Goal: Communication & Community: Answer question/provide support

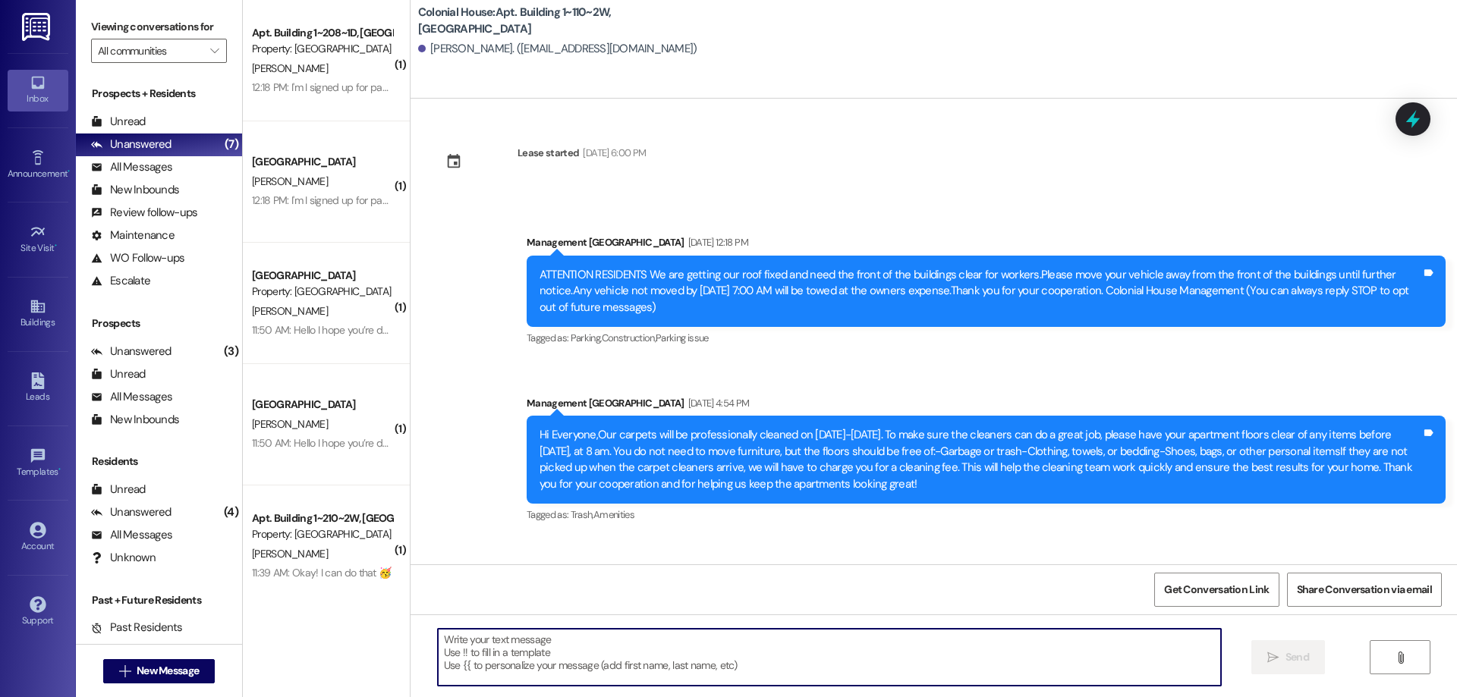
scroll to position [1179, 0]
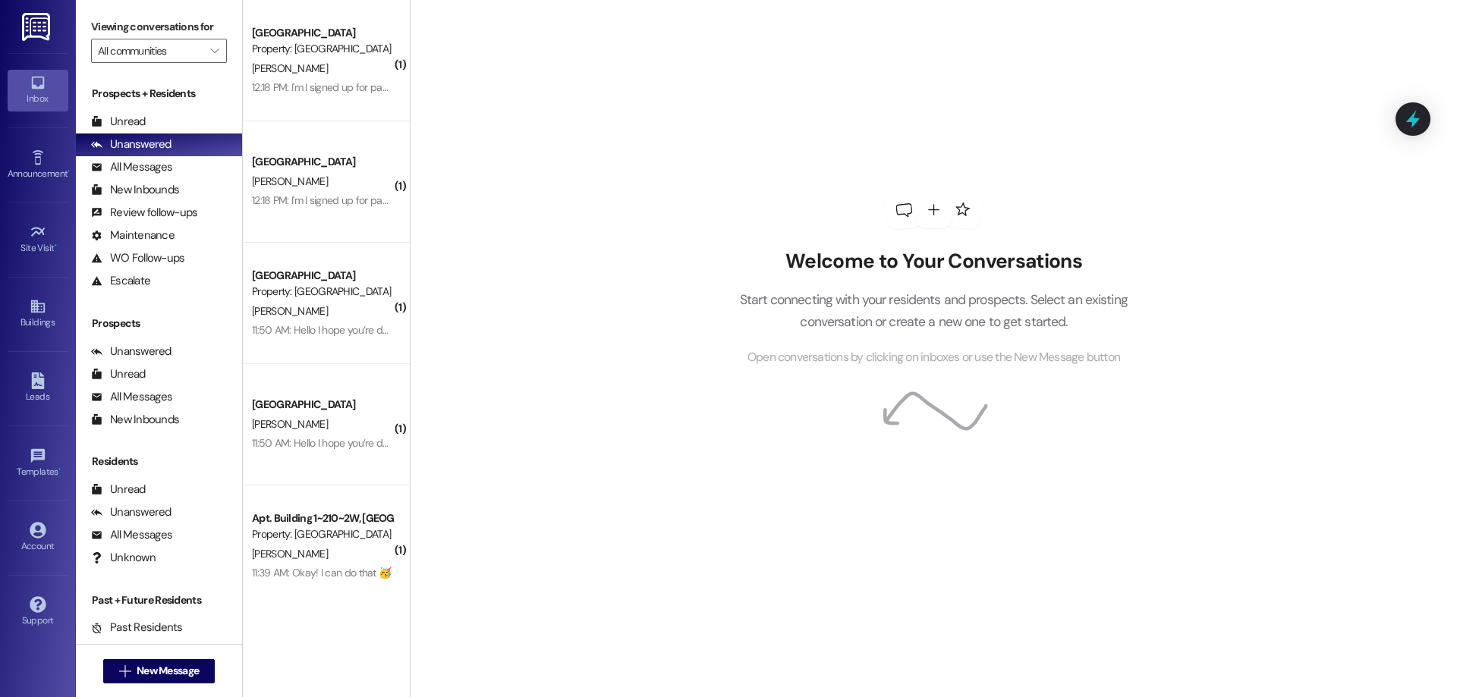
click at [351, 88] on div "12:18 PM: I'm I signed up for paying by semester or by monthly? 12:18 PM: I'm I…" at bounding box center [389, 87] width 274 height 14
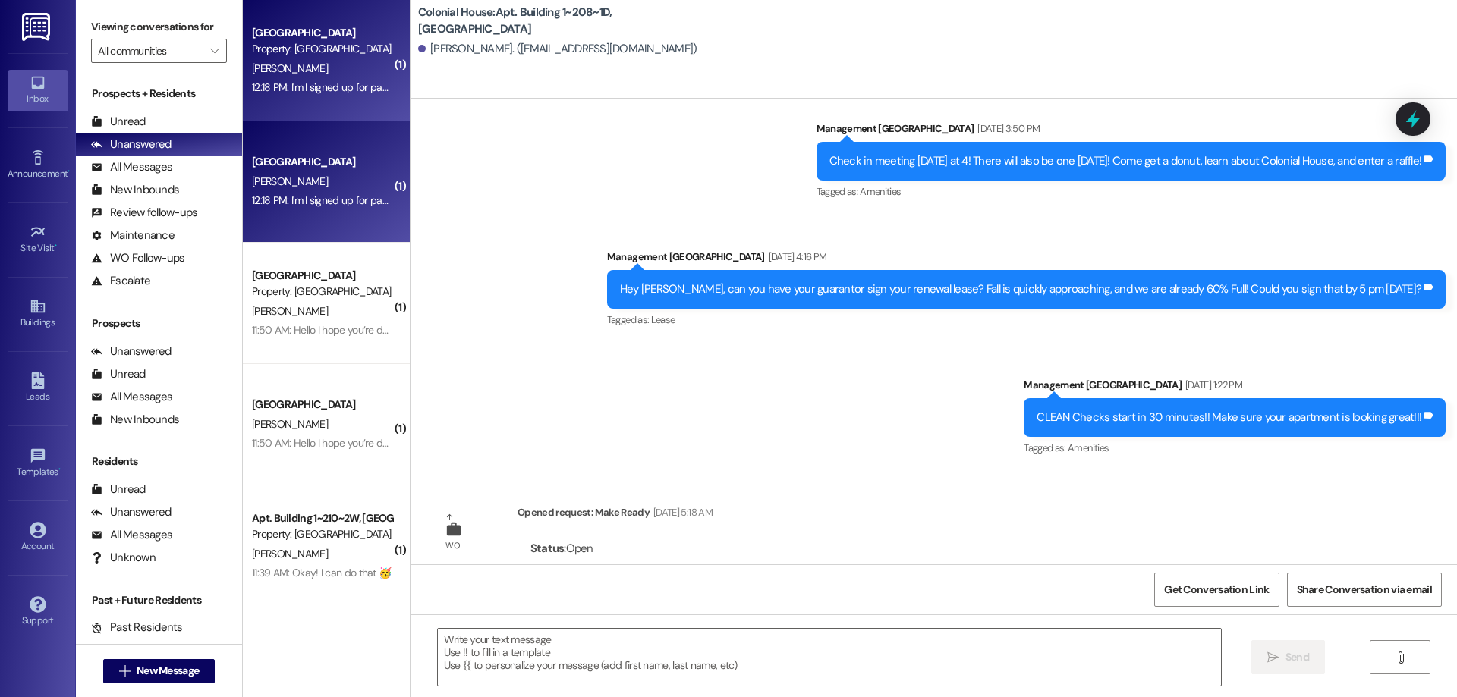
scroll to position [26392, 0]
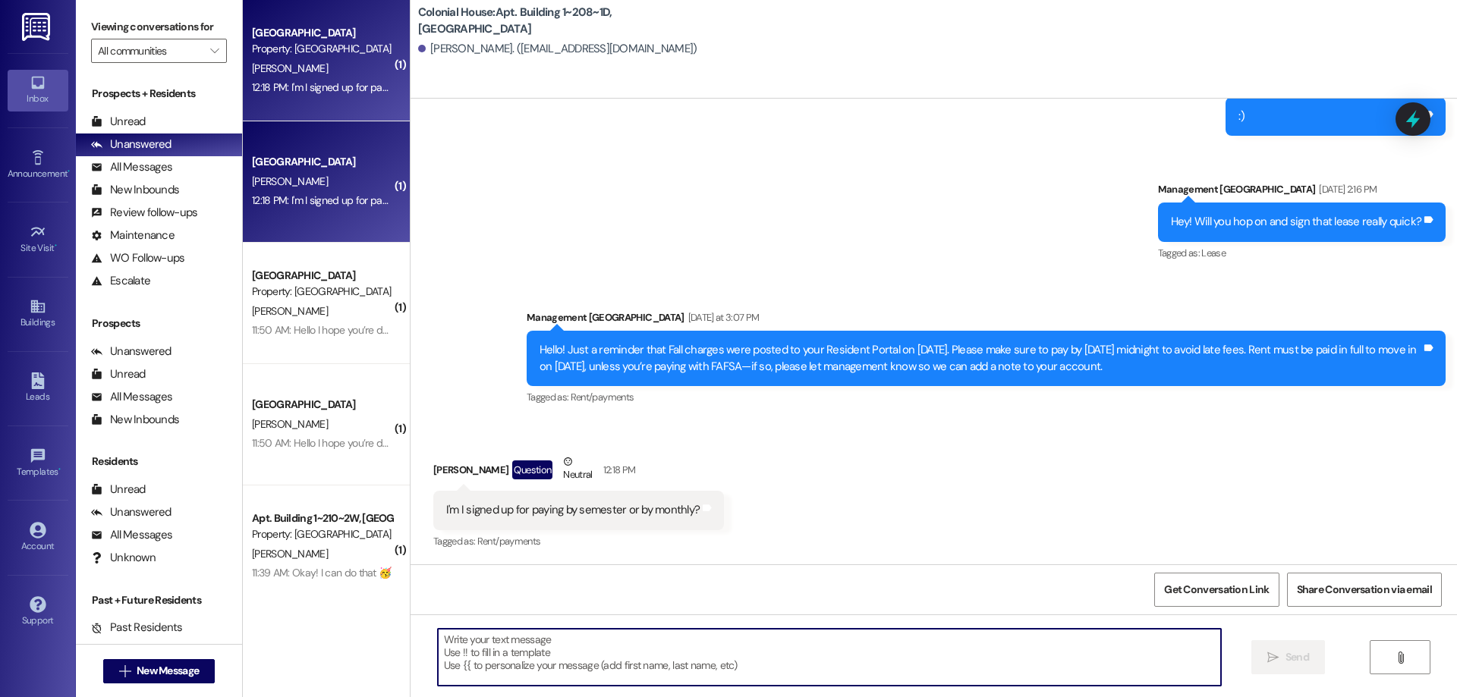
click at [906, 631] on textarea at bounding box center [829, 657] width 783 height 57
click at [539, 652] on textarea at bounding box center [829, 657] width 783 height 57
type textarea "It looks like you are signed up to pay it in full."
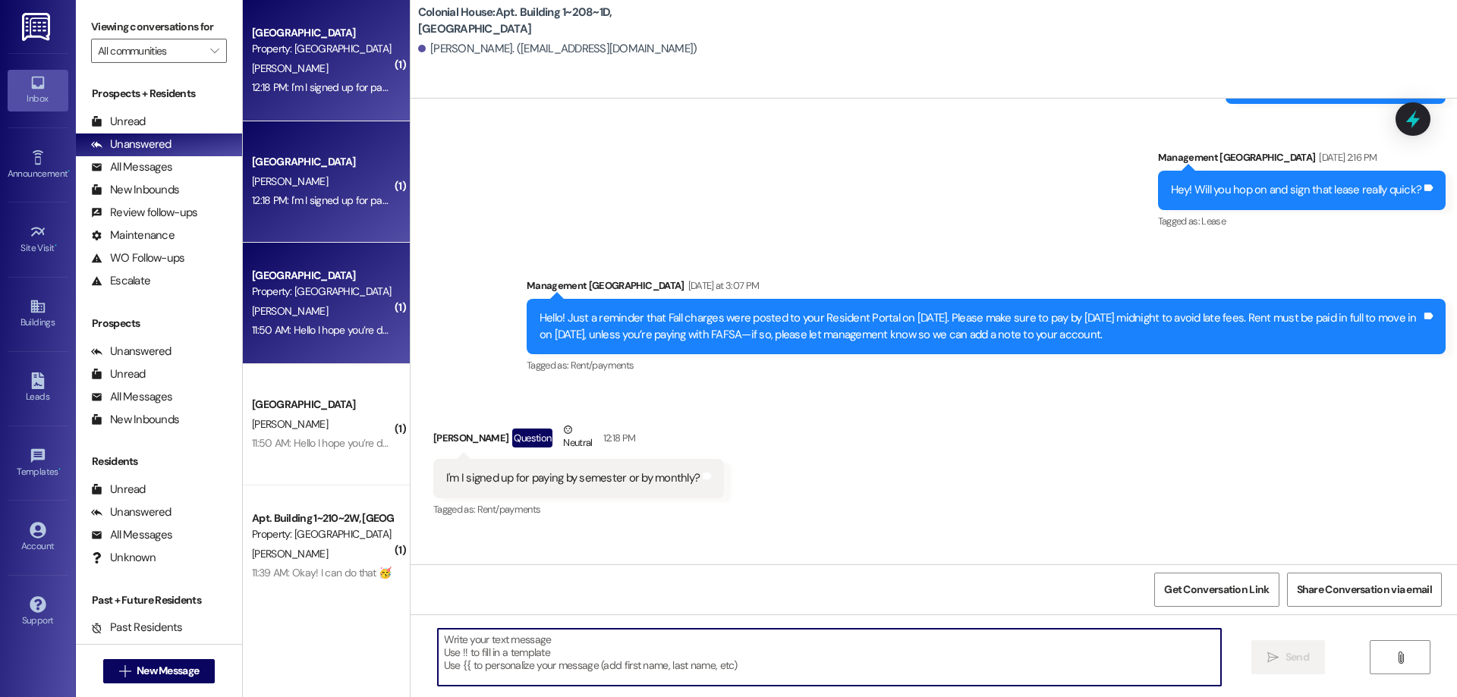
click at [260, 329] on div "11:50 AM: Hello I hope you’re doing well. I had a quick question about early mo…" at bounding box center [1140, 330] width 1776 height 14
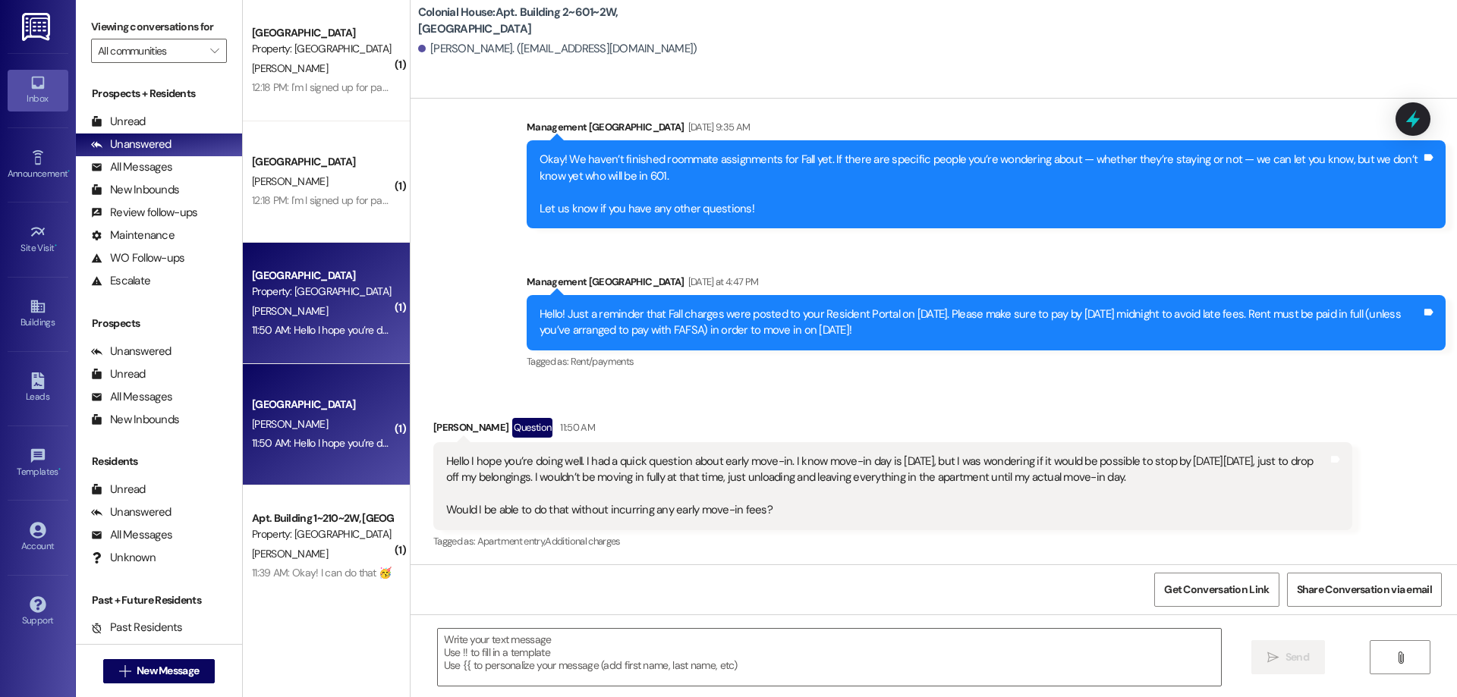
scroll to position [21081, 0]
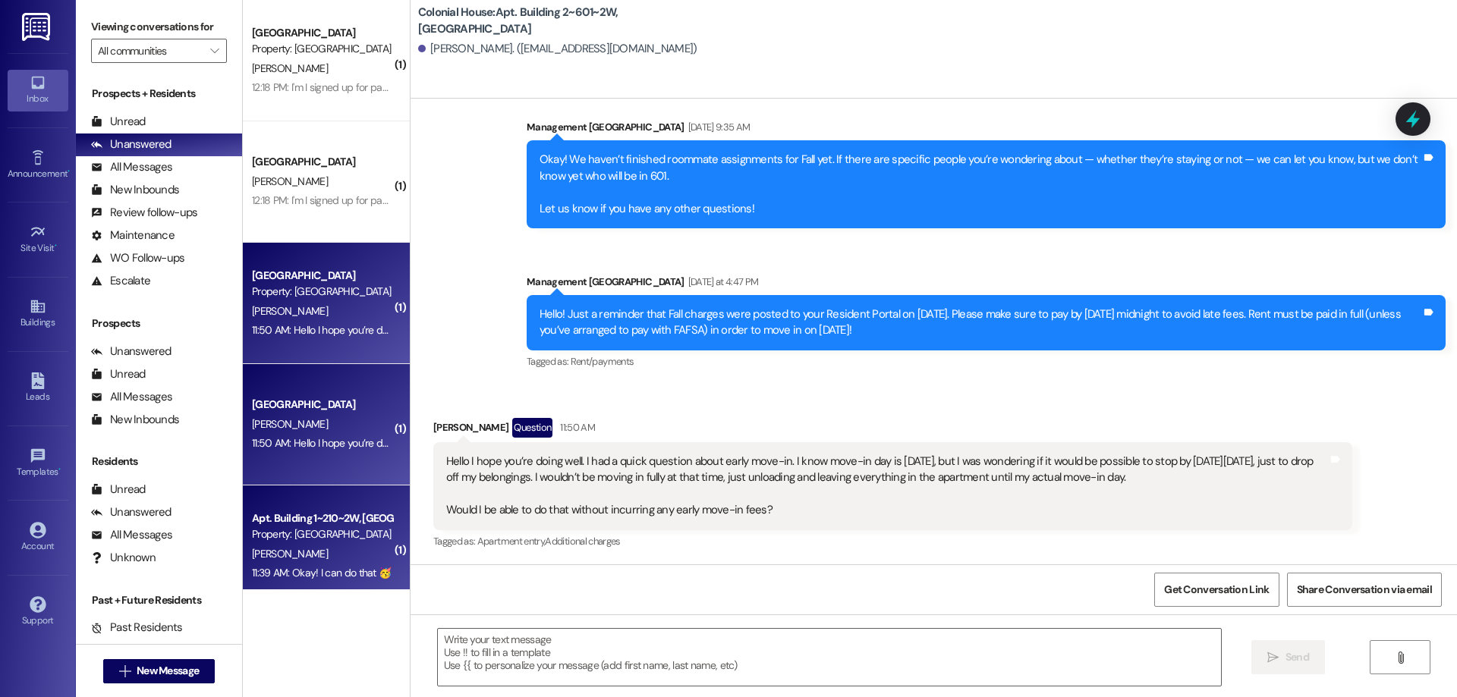
click at [267, 528] on div "Property: [GEOGRAPHIC_DATA]" at bounding box center [322, 535] width 140 height 16
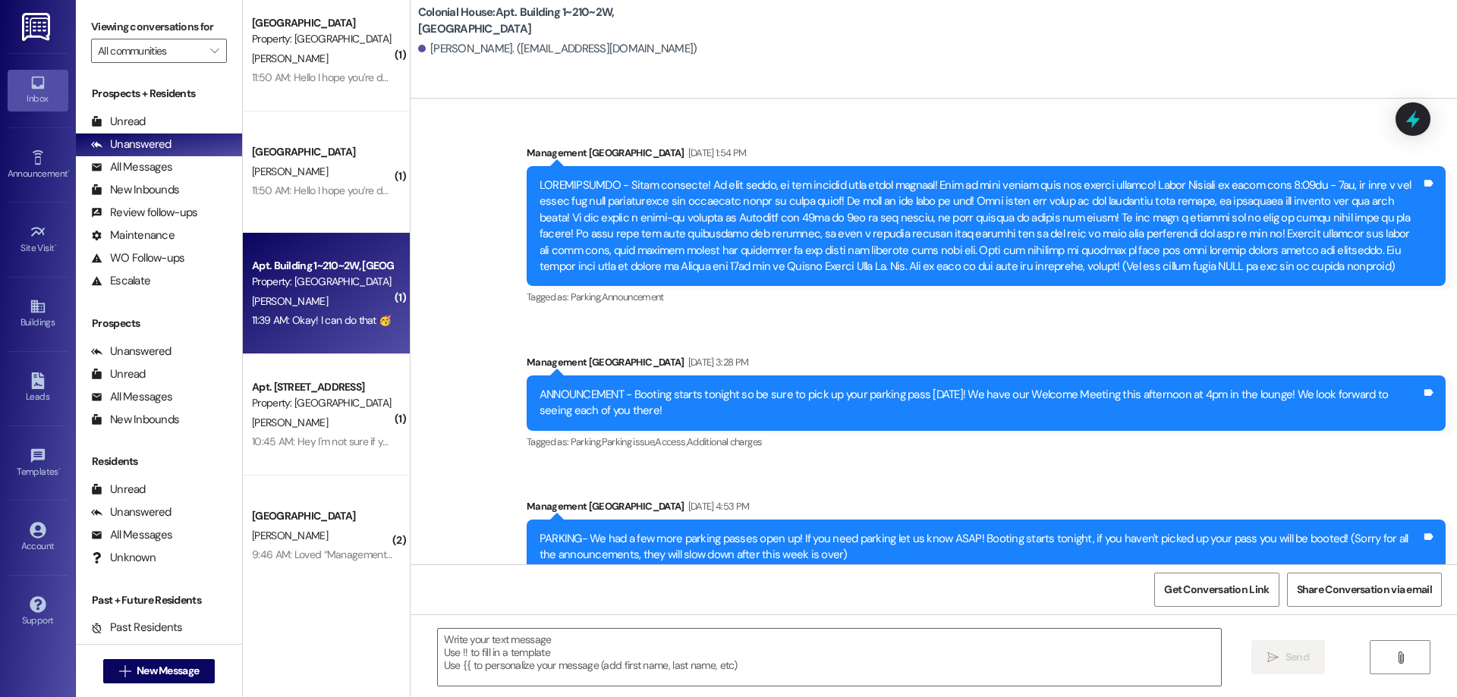
scroll to position [57786, 0]
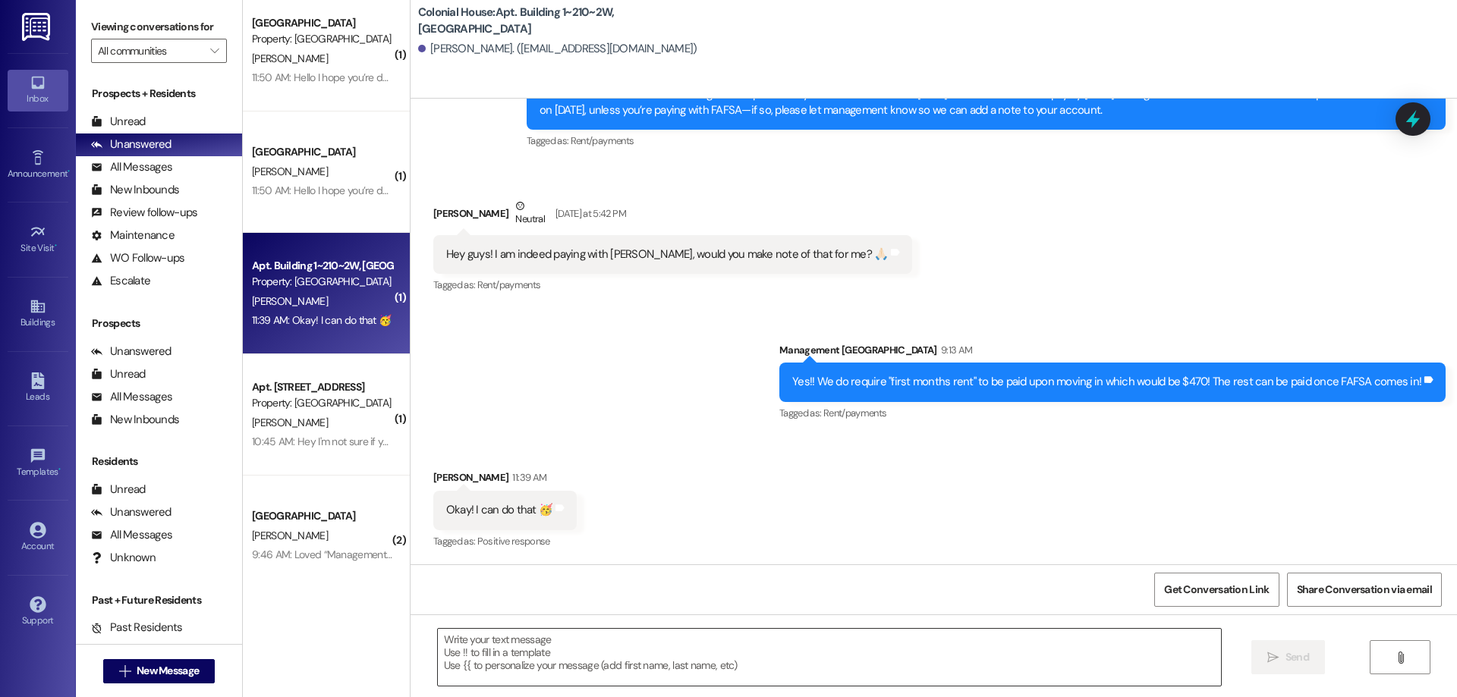
click at [727, 649] on textarea at bounding box center [829, 657] width 783 height 57
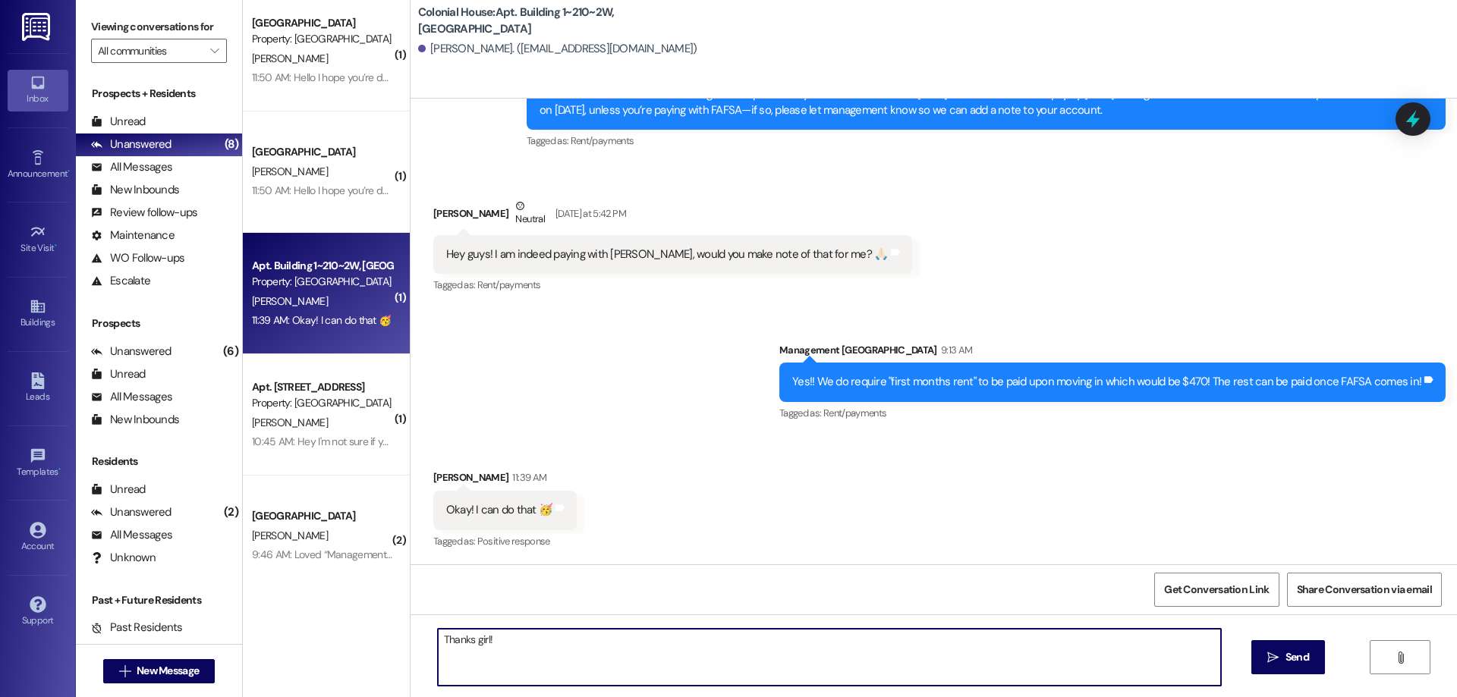
type textarea "Thanks girl!"
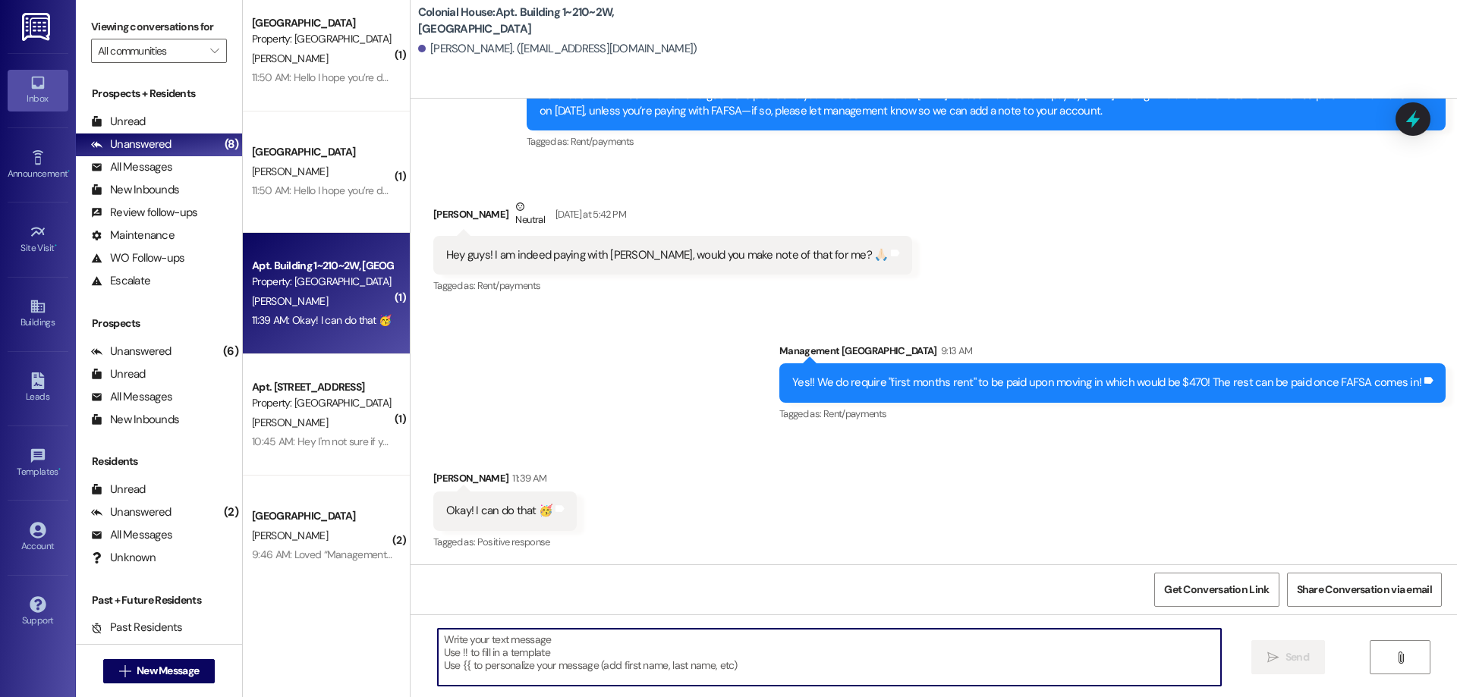
scroll to position [57892, 0]
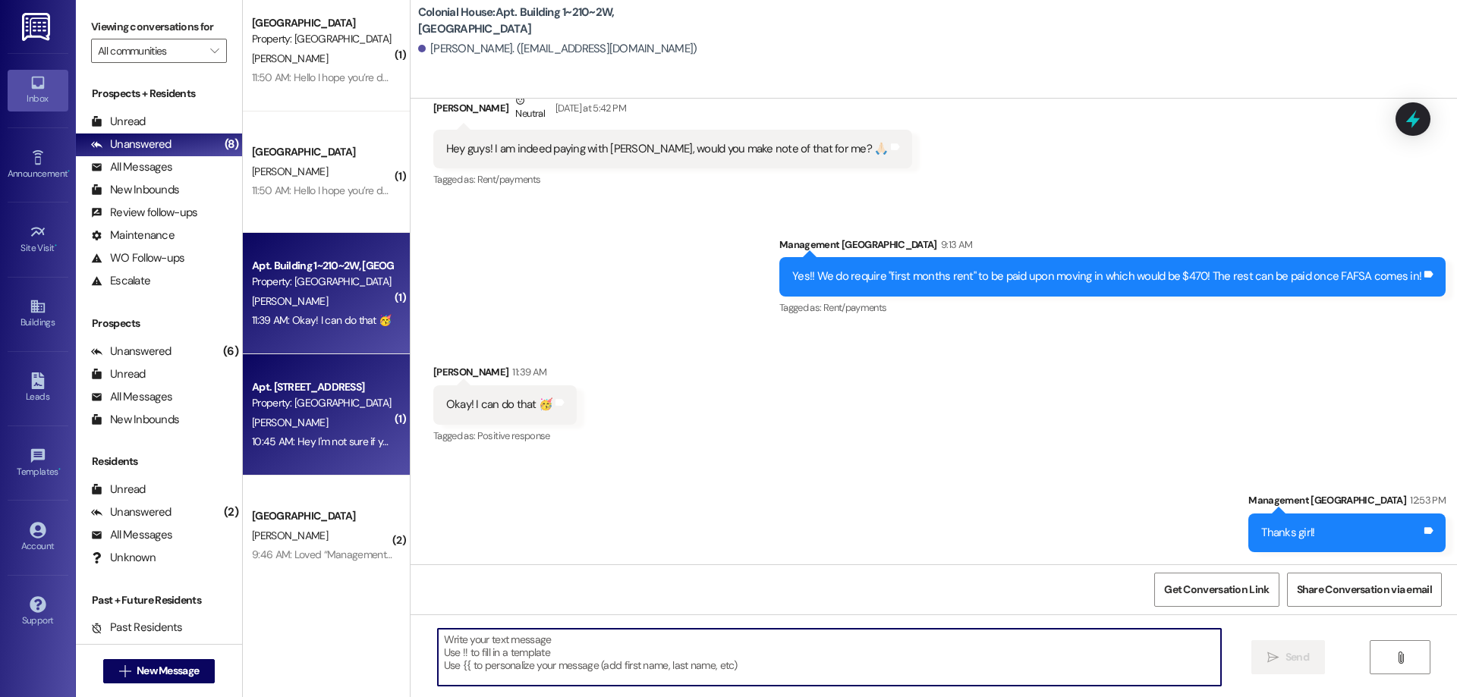
click at [282, 402] on div "Property: [GEOGRAPHIC_DATA]" at bounding box center [322, 403] width 140 height 16
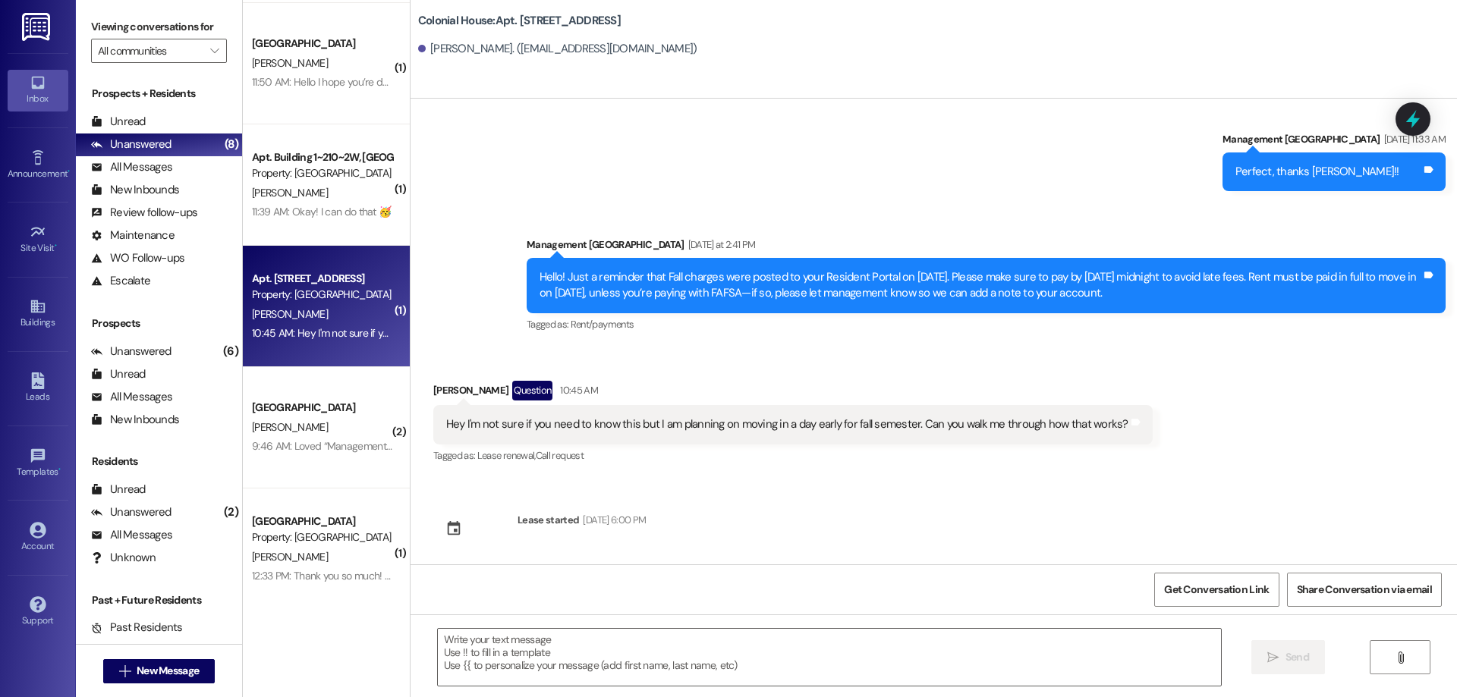
scroll to position [23924, 0]
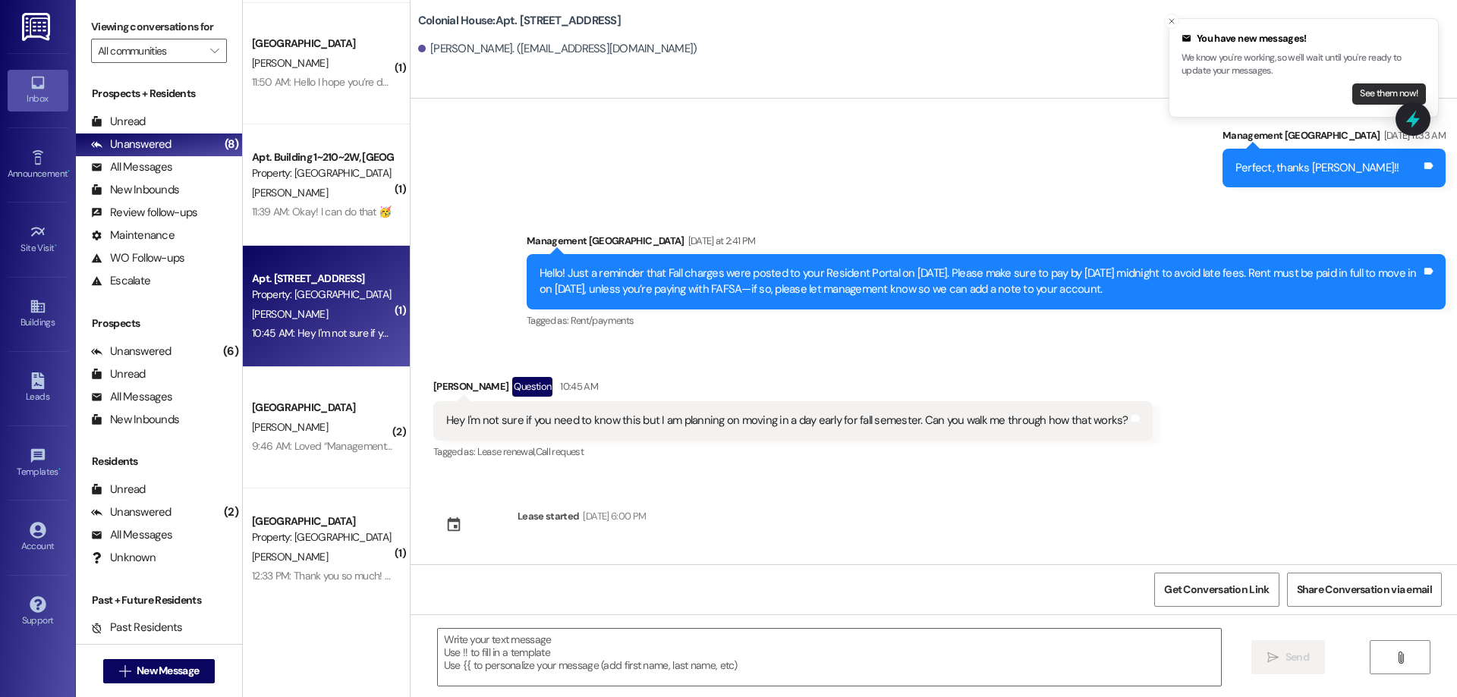
click at [1373, 93] on button "See them now!" at bounding box center [1389, 93] width 74 height 21
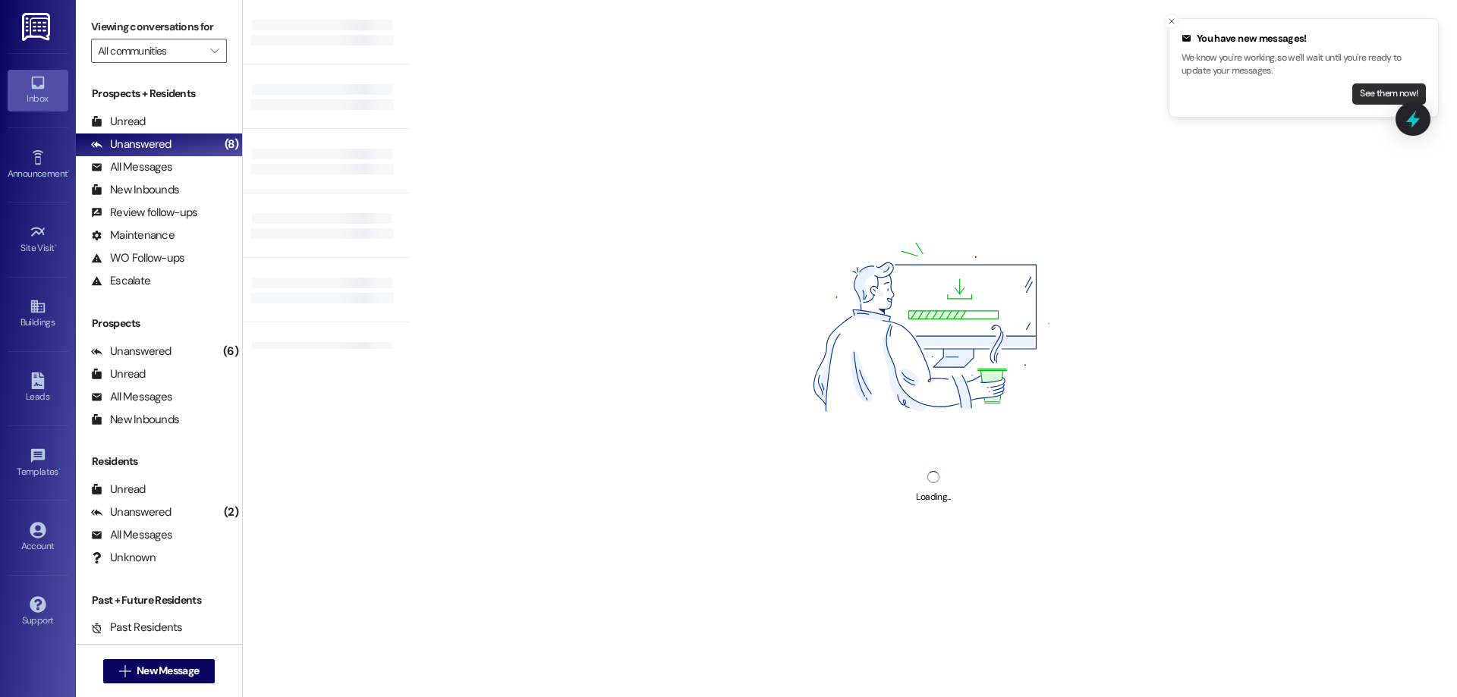
click at [1365, 86] on button "See them now!" at bounding box center [1389, 93] width 74 height 21
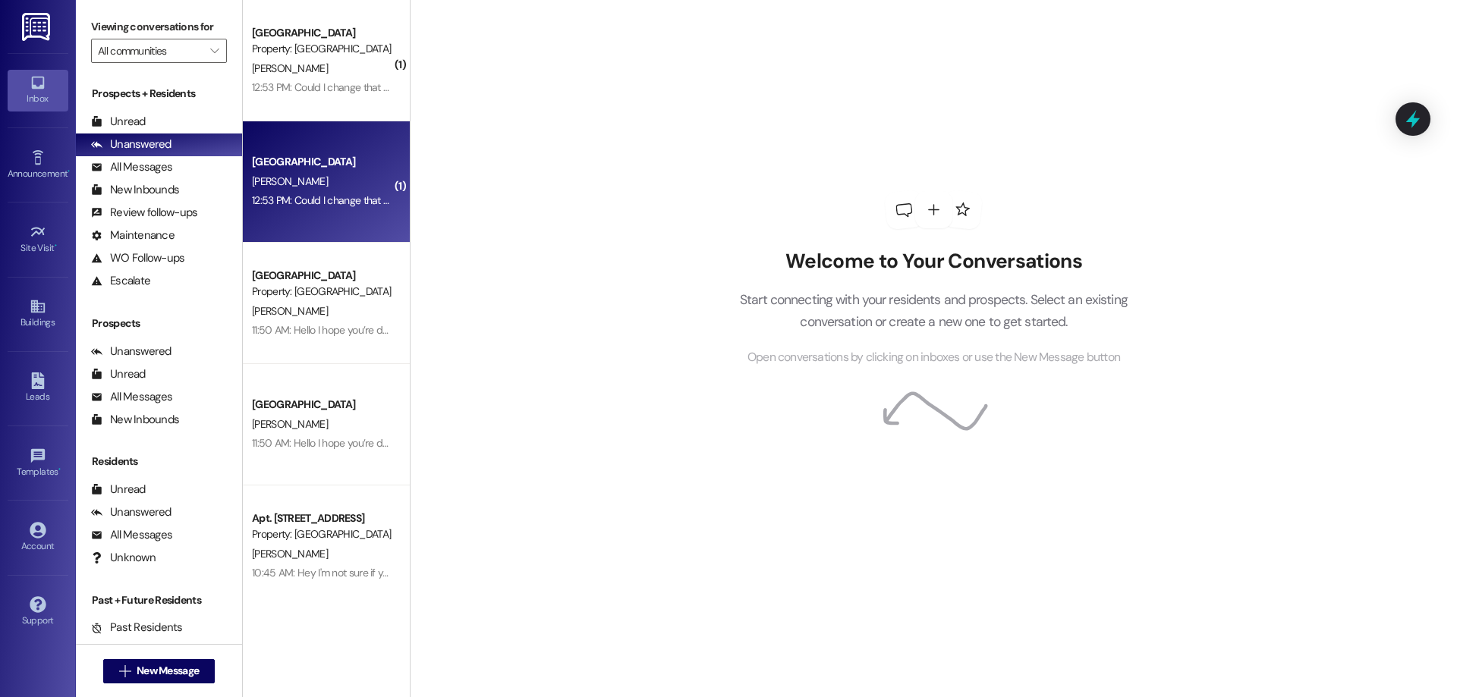
click at [336, 213] on div "Colonial House Prospect M. Barfuss 12:53 PM: Could I change that to pay monthly…" at bounding box center [326, 181] width 167 height 121
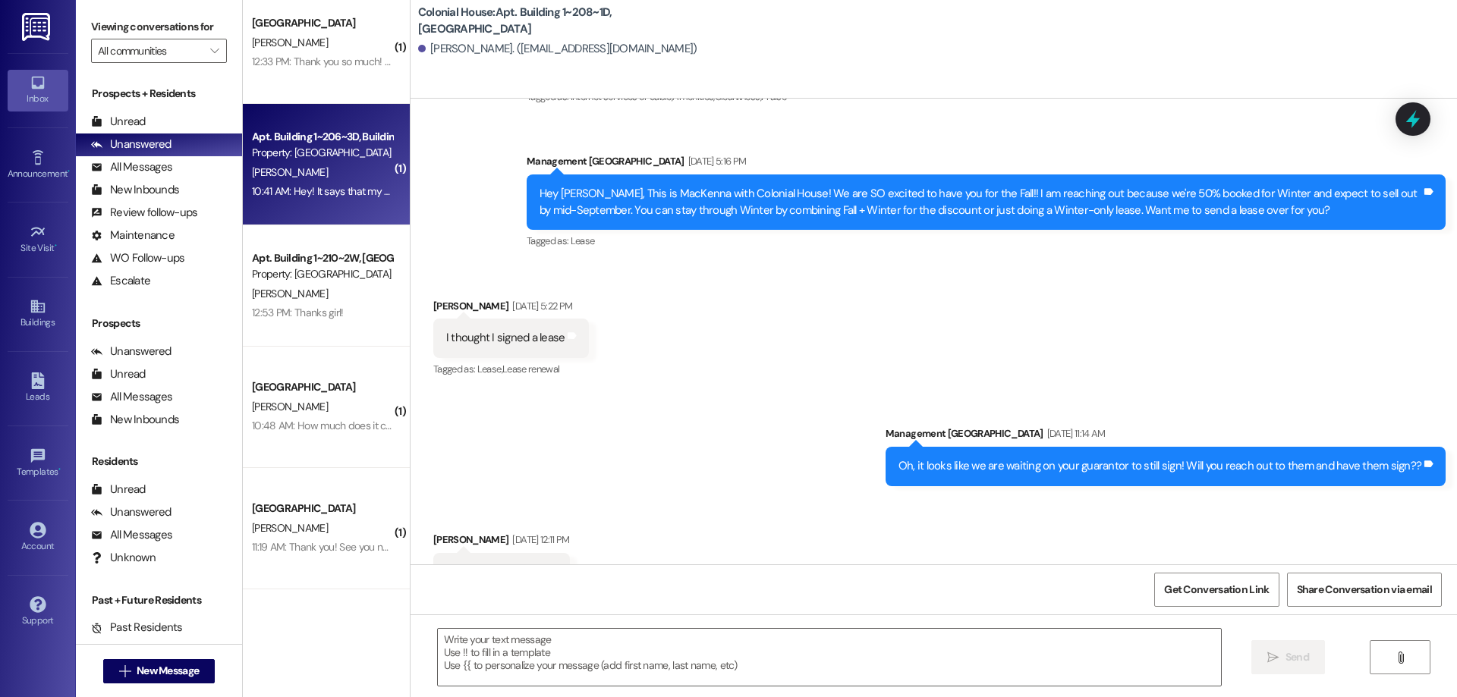
scroll to position [26642, 0]
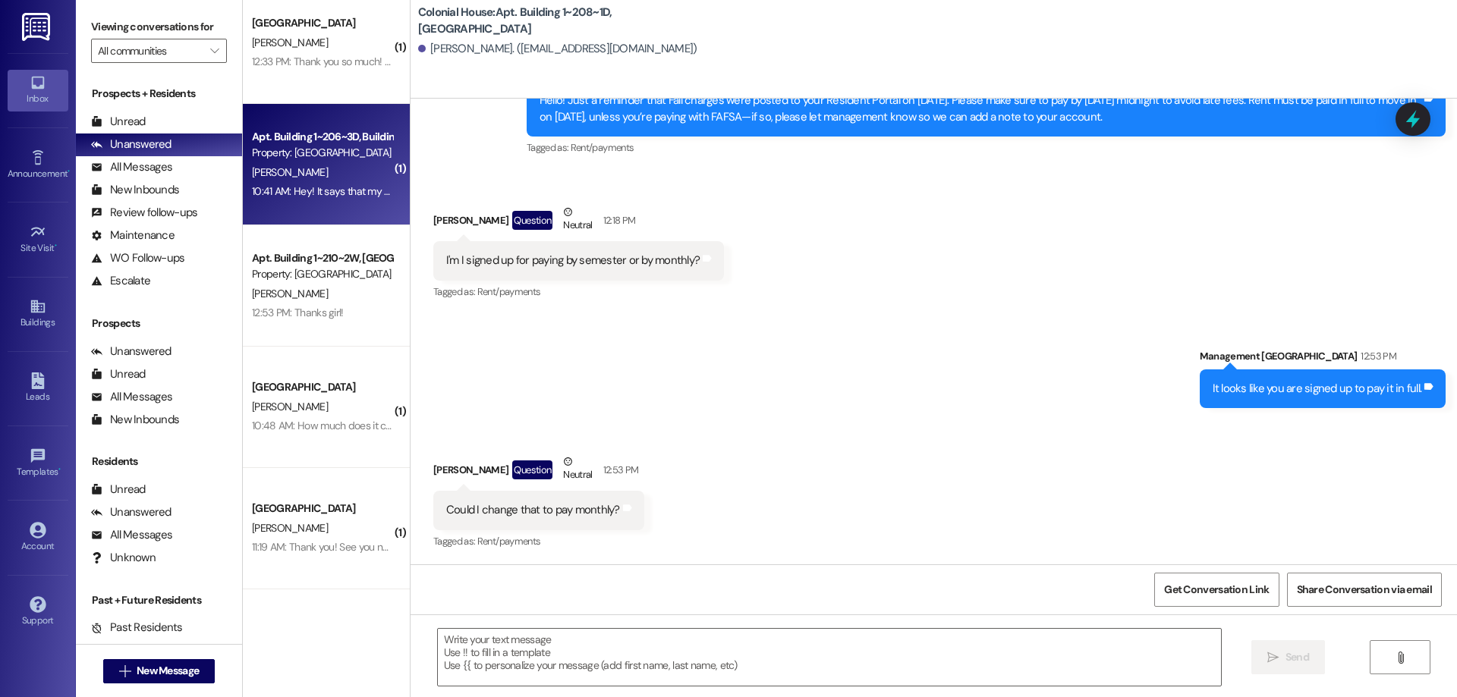
click at [296, 203] on div "Apt. Building 1~206~3D, Building 1 Colonial House Property: Colonial House E. A…" at bounding box center [326, 164] width 167 height 121
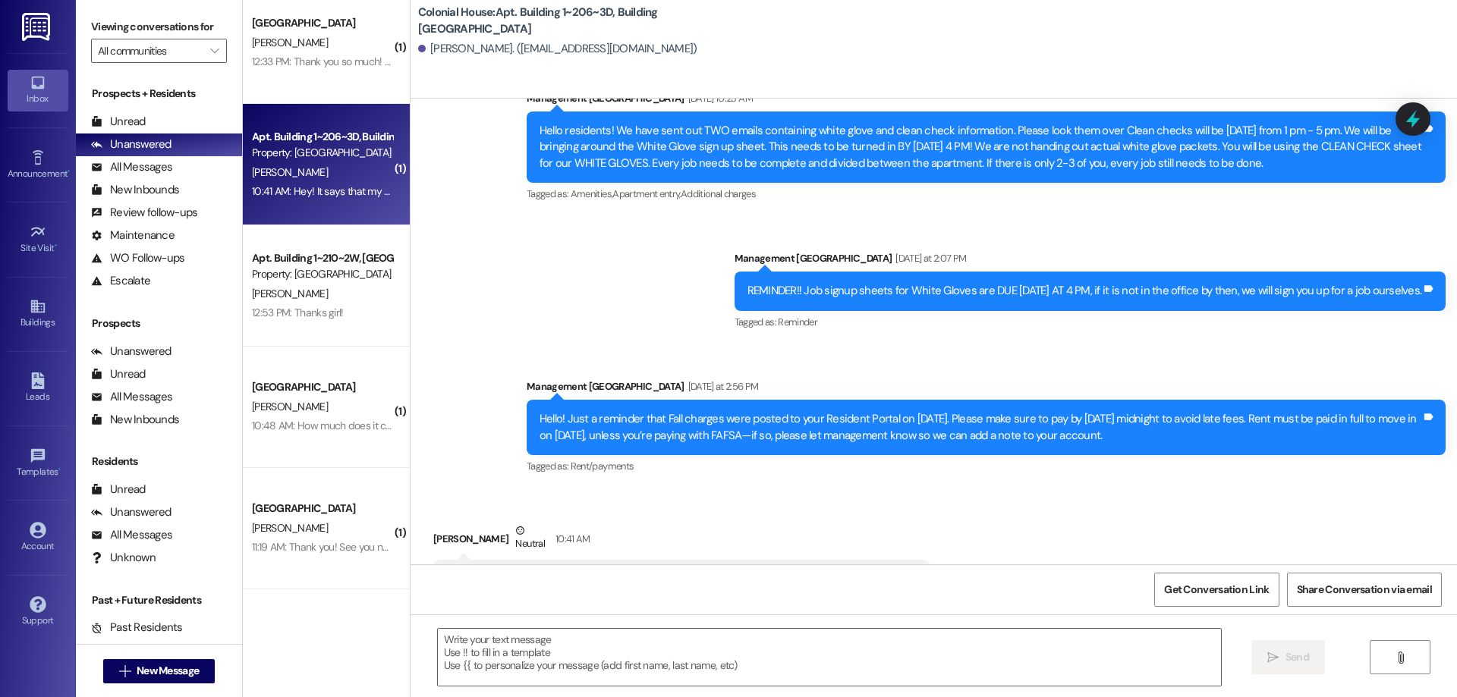
scroll to position [10727, 0]
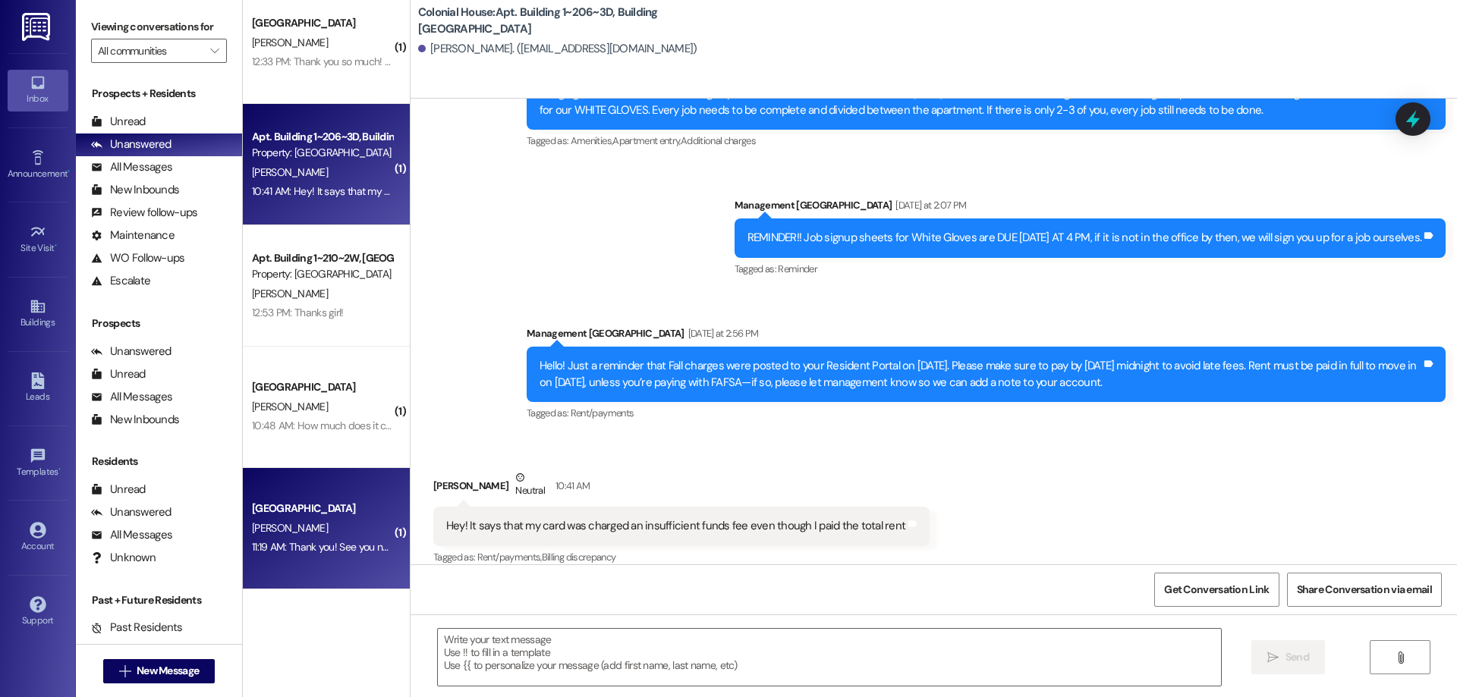
click at [335, 561] on div "Colonial House Prospect S. Hall 11:19 AM: Thank you! See you next week!🙂 11:19 …" at bounding box center [326, 528] width 167 height 121
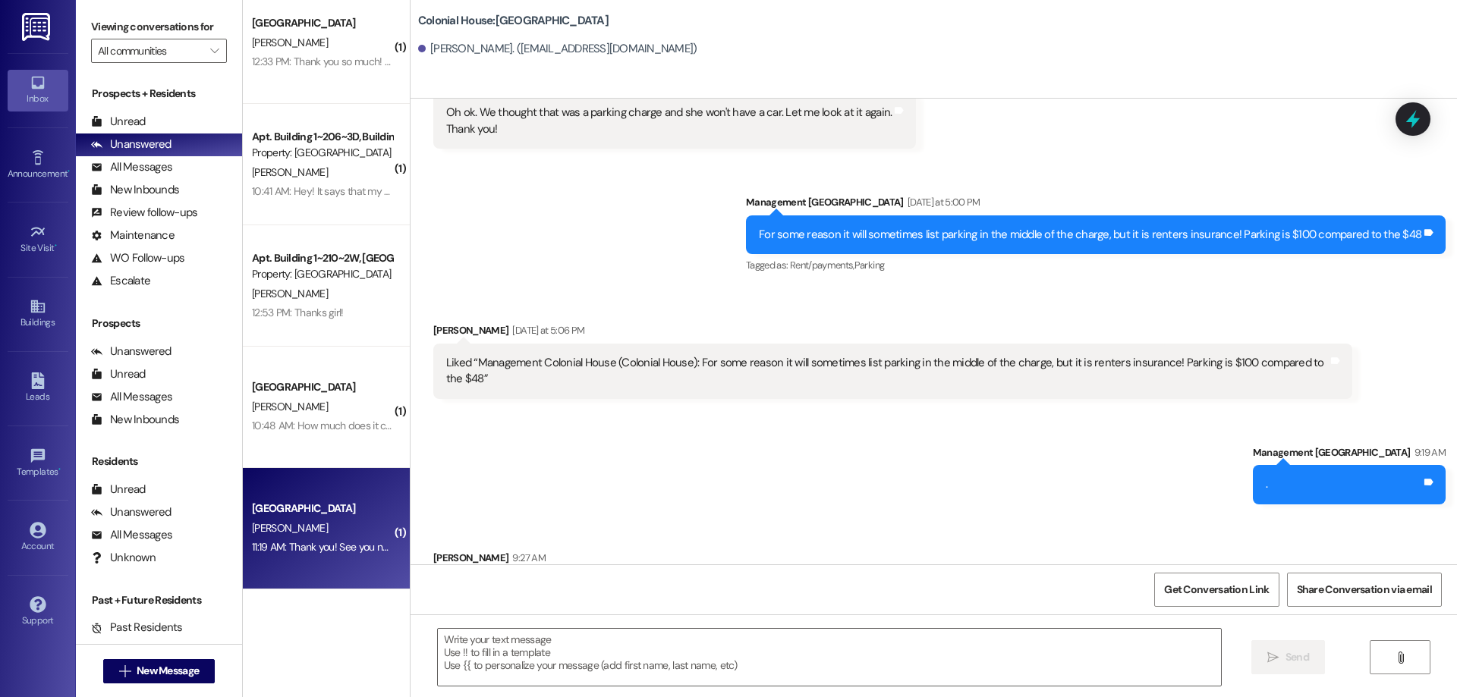
scroll to position [1462, 0]
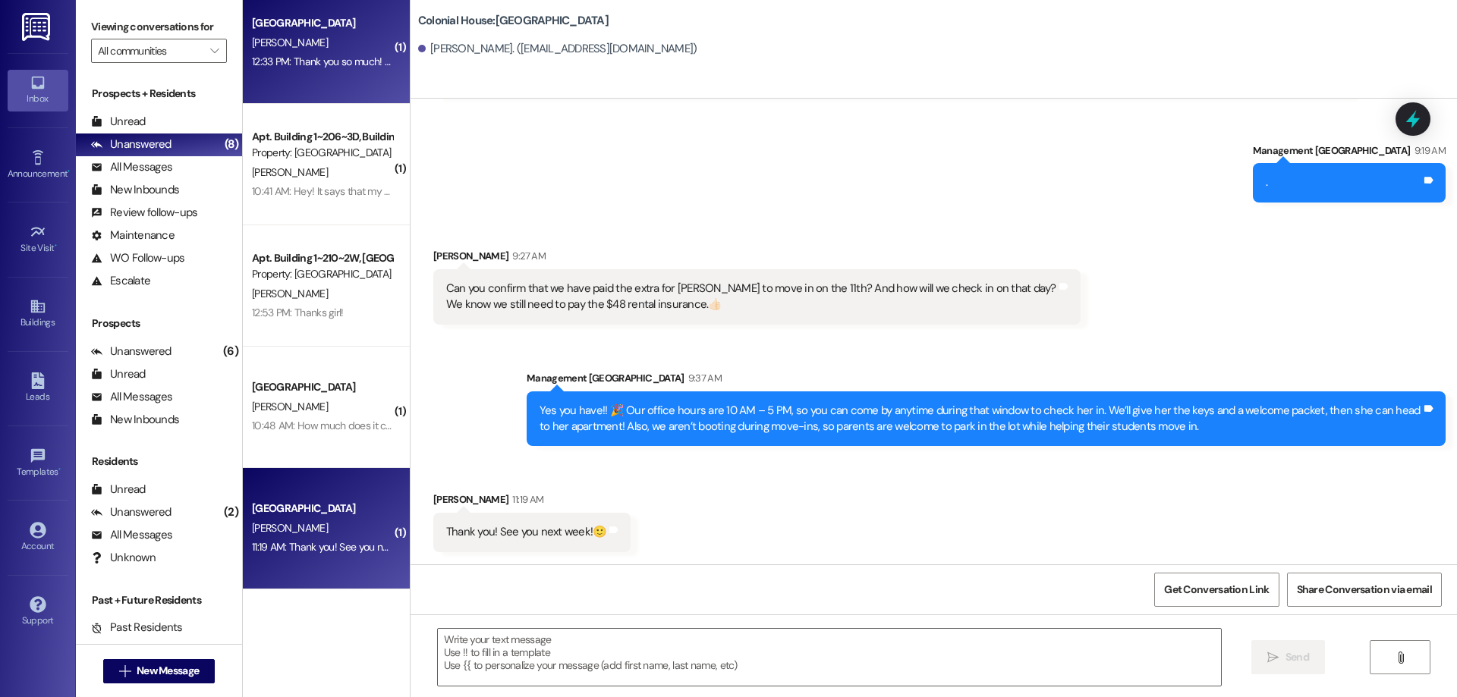
click at [293, 71] on div "12:33 PM: Thank you so much! I appreciate the help 12:33 PM: Thank you so much!…" at bounding box center [321, 61] width 143 height 19
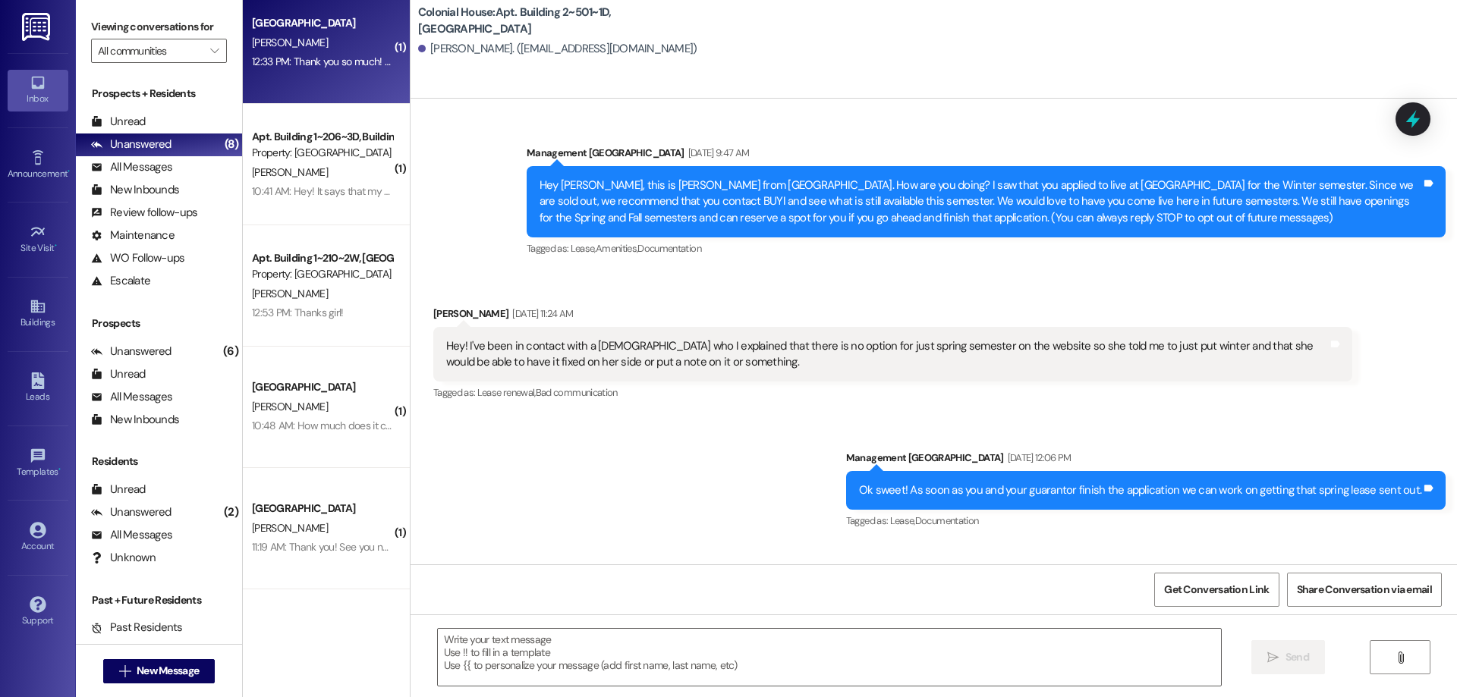
scroll to position [10393, 0]
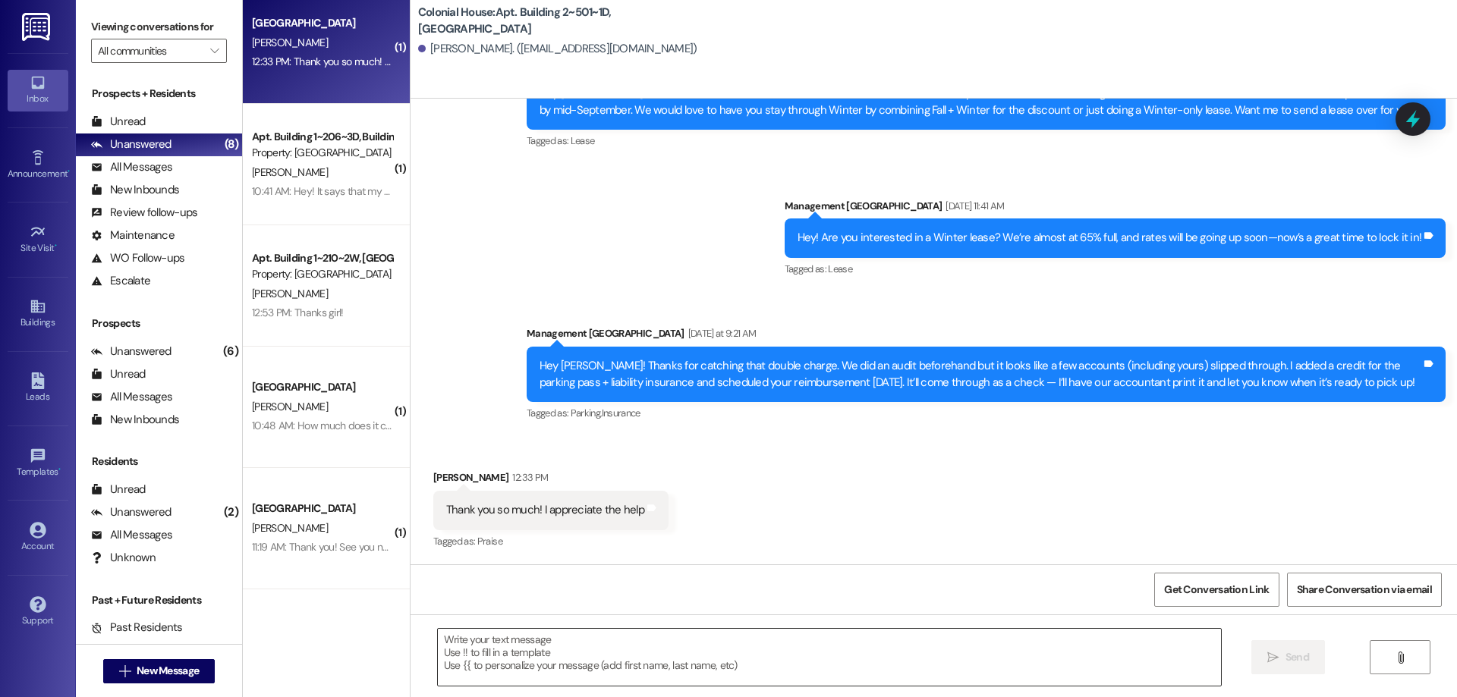
click at [730, 662] on textarea at bounding box center [829, 657] width 783 height 57
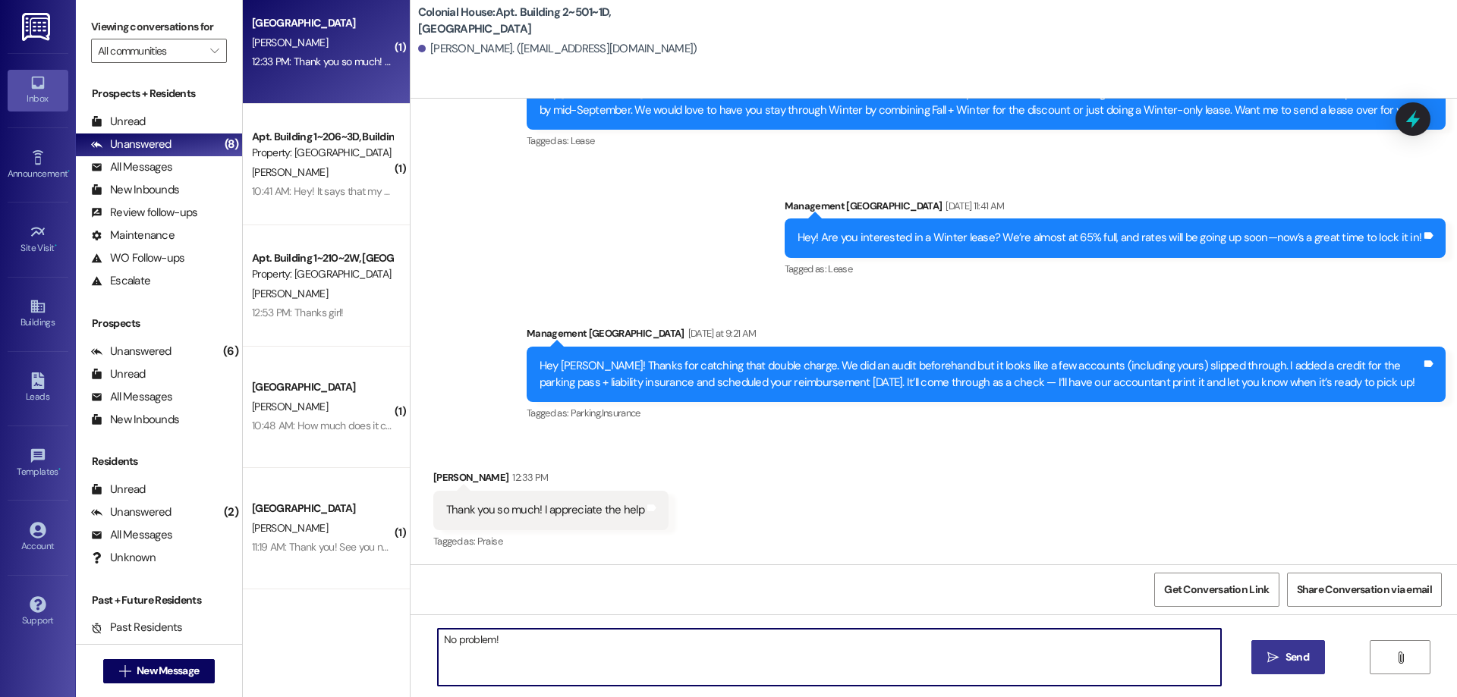
type textarea "No problem!"
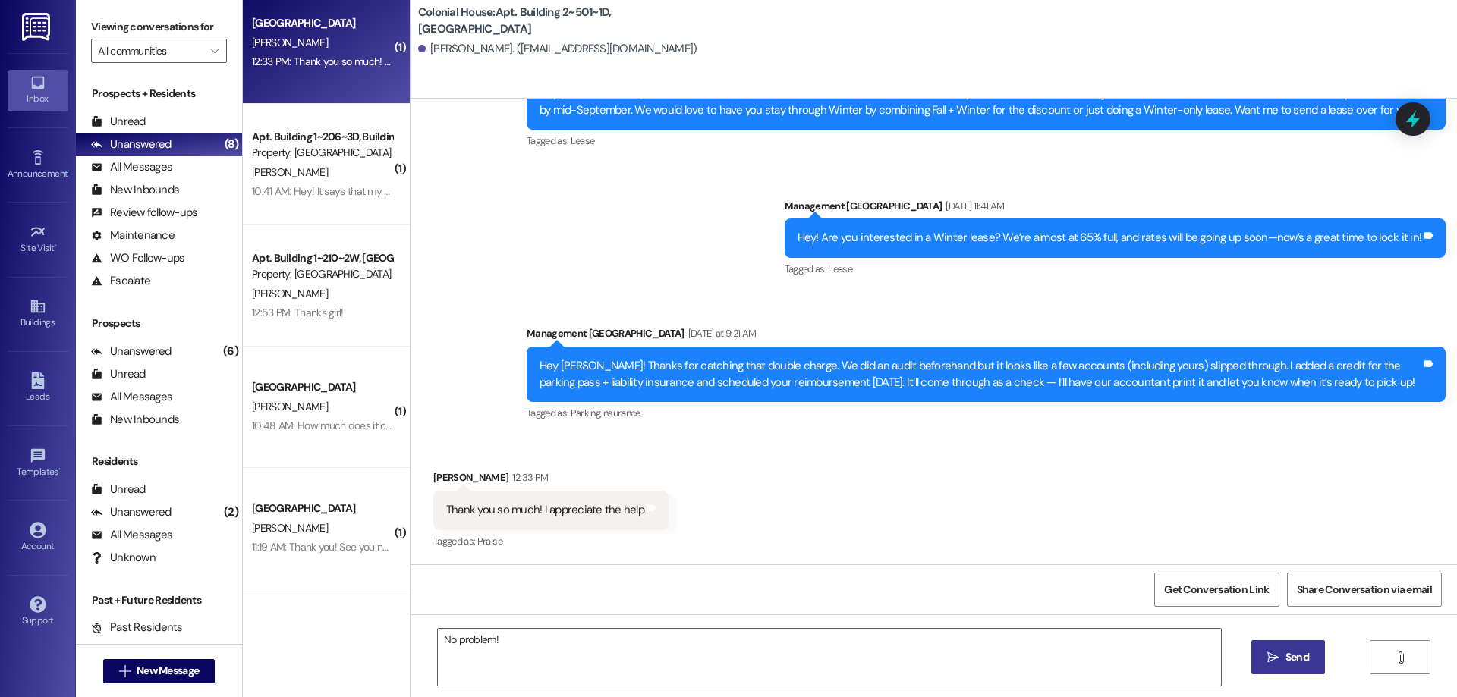
click at [1299, 657] on span "Send" at bounding box center [1298, 658] width 24 height 16
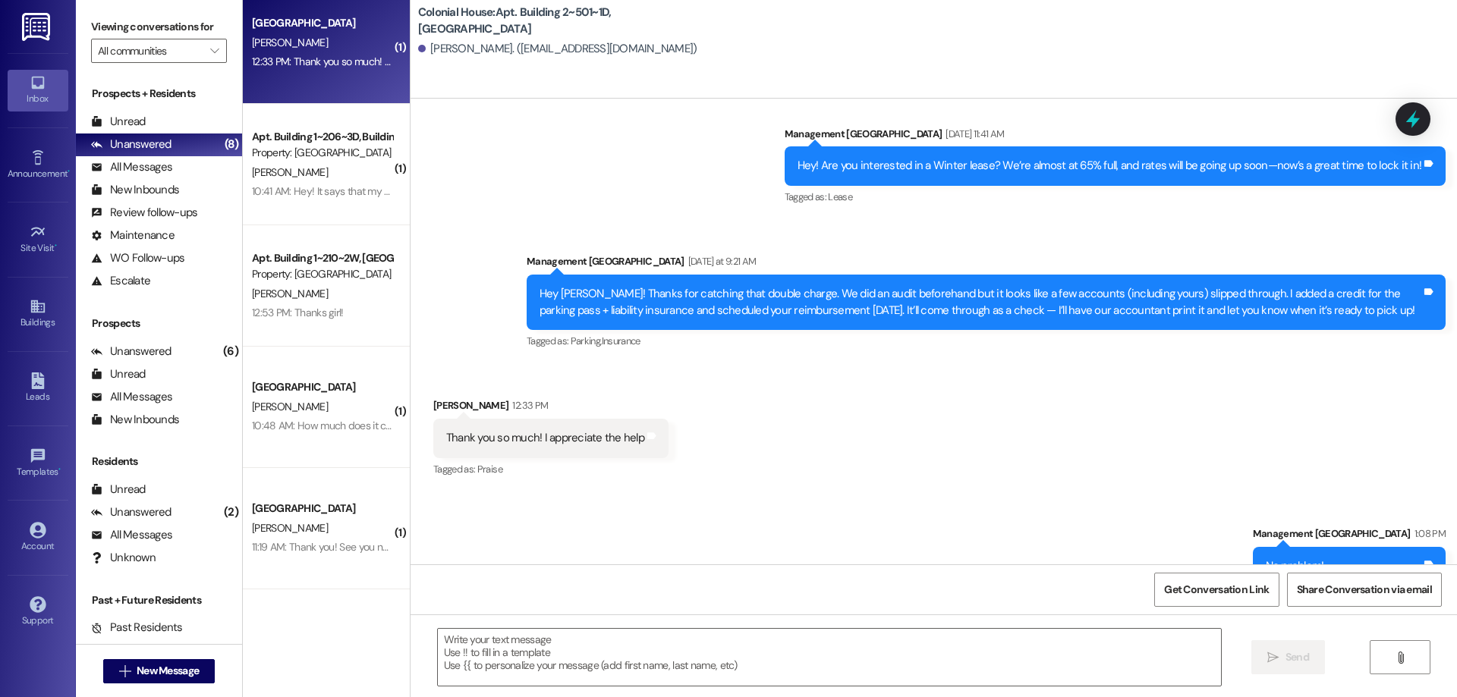
scroll to position [10500, 0]
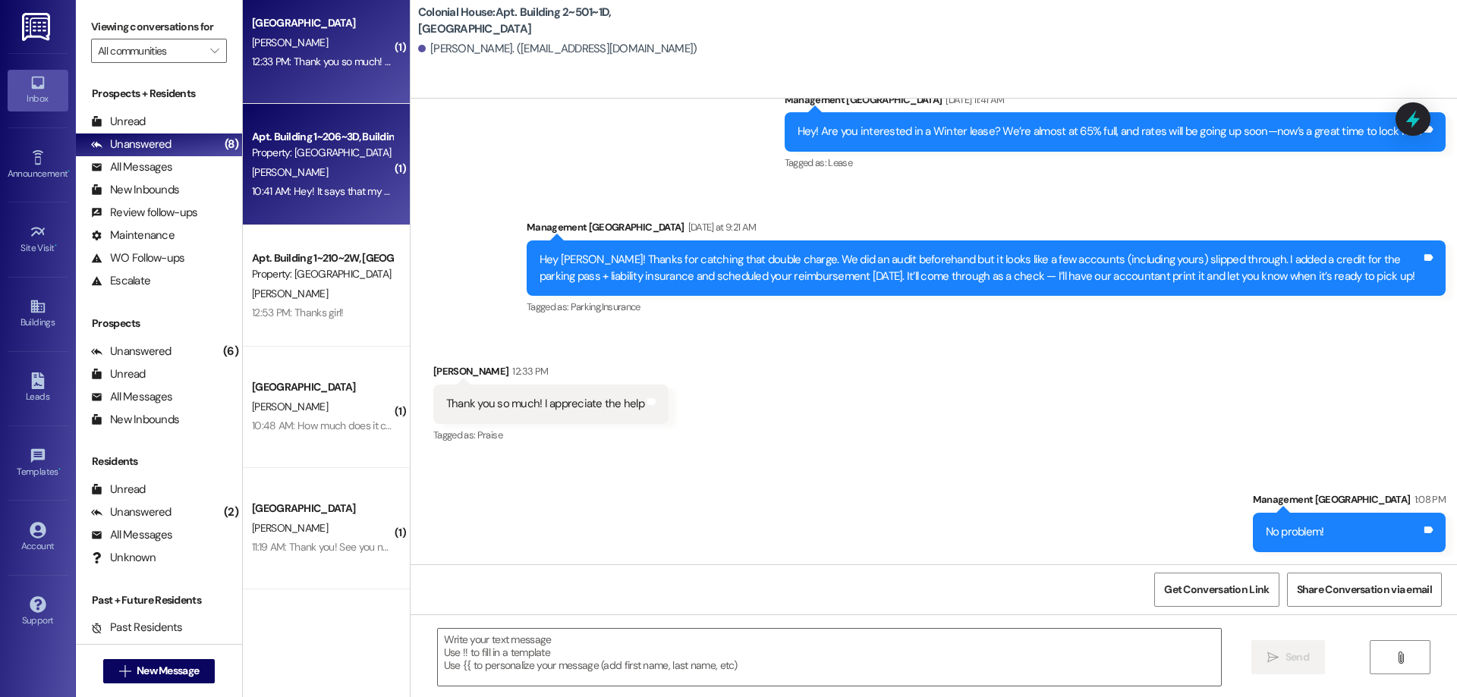
click at [353, 198] on div "10:41 AM: Hey! It says that my card was charged an insufficient funds fee even …" at bounding box center [321, 191] width 143 height 19
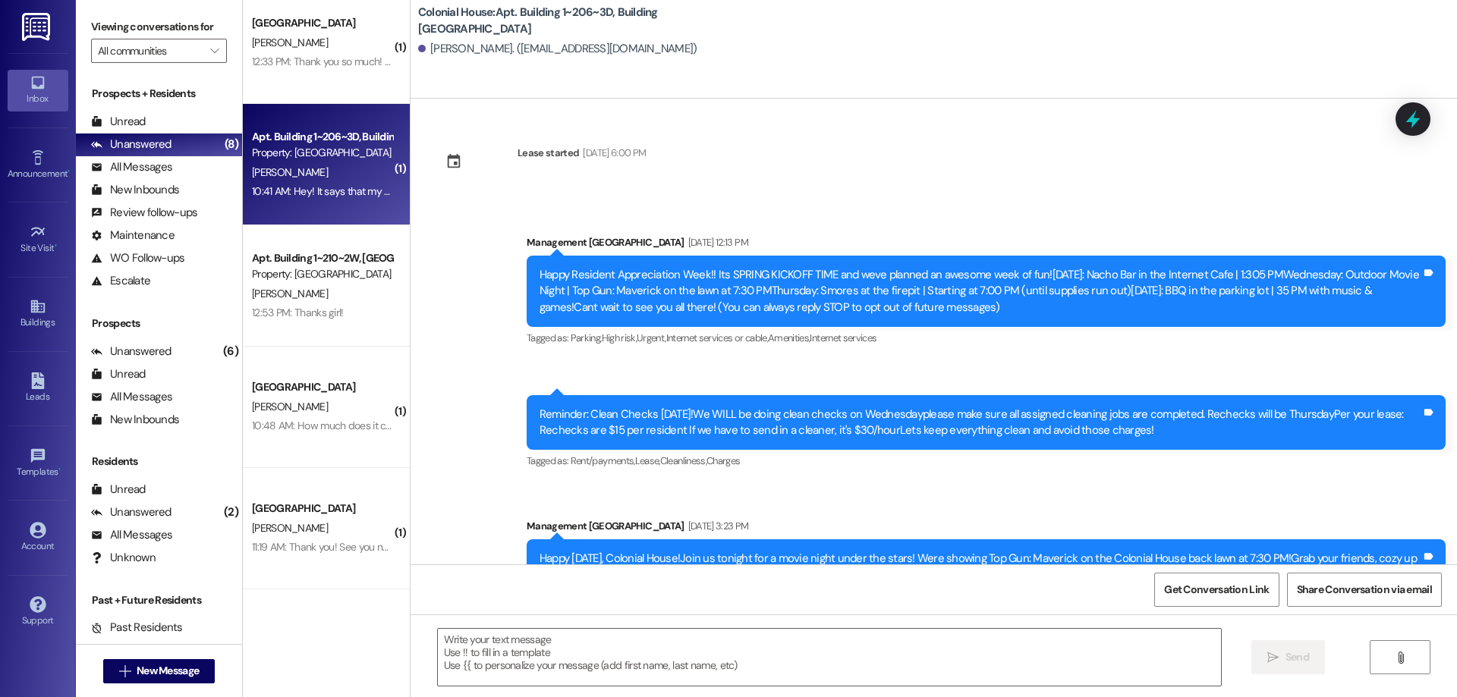
scroll to position [10726, 0]
